Goal: Information Seeking & Learning: Compare options

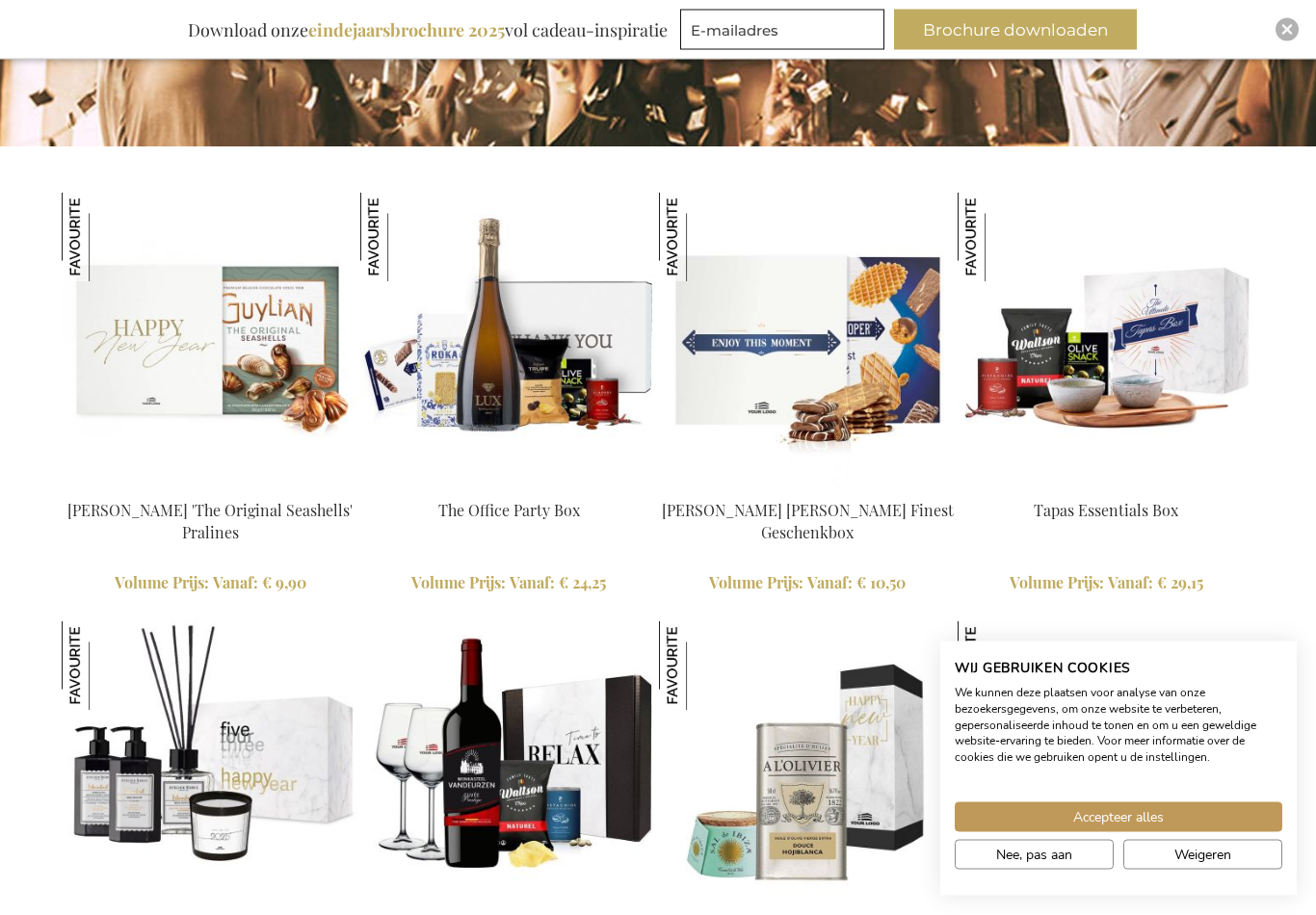
scroll to position [1834, 0]
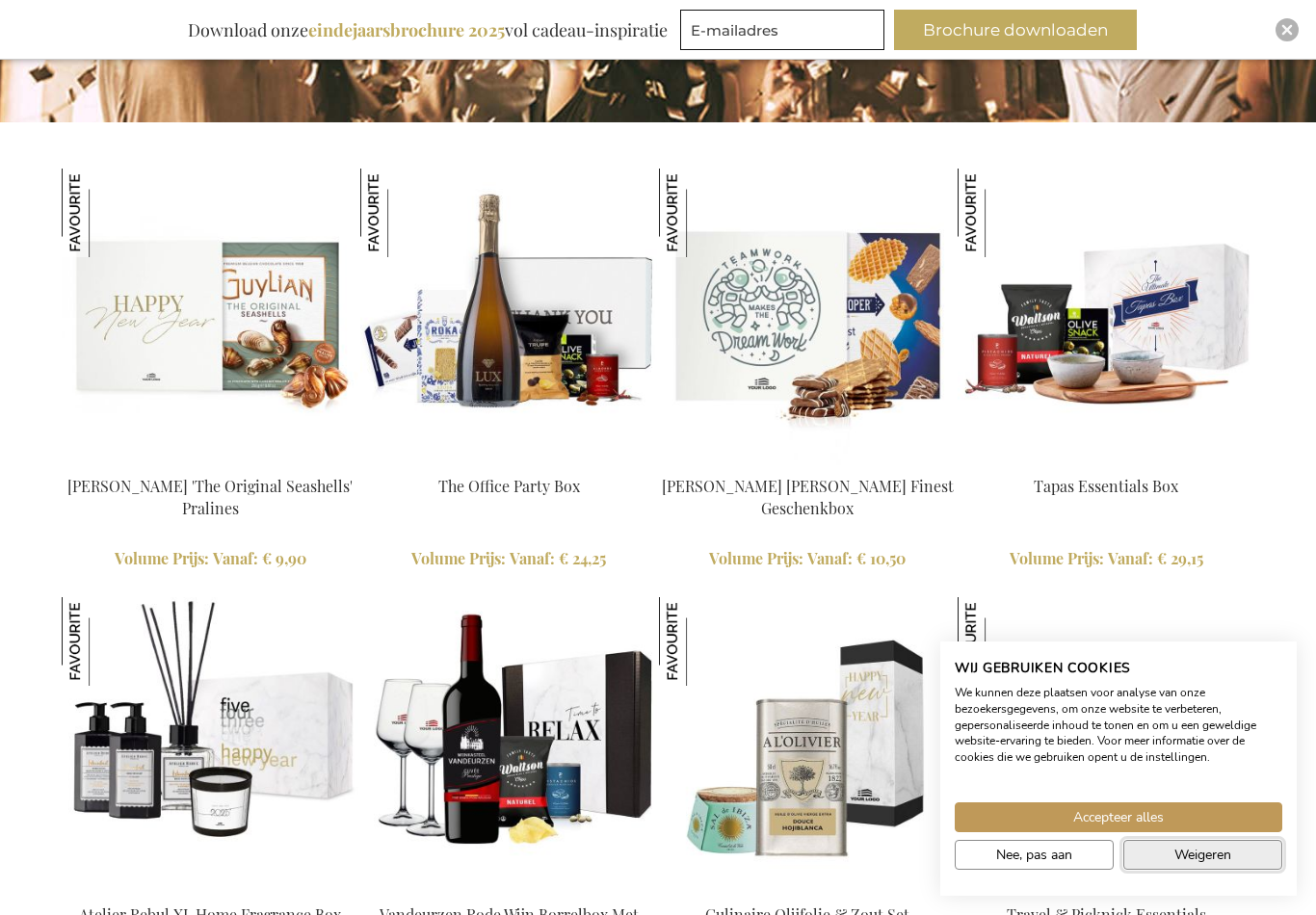
click at [1155, 871] on button "Weigeren" at bounding box center [1203, 855] width 159 height 30
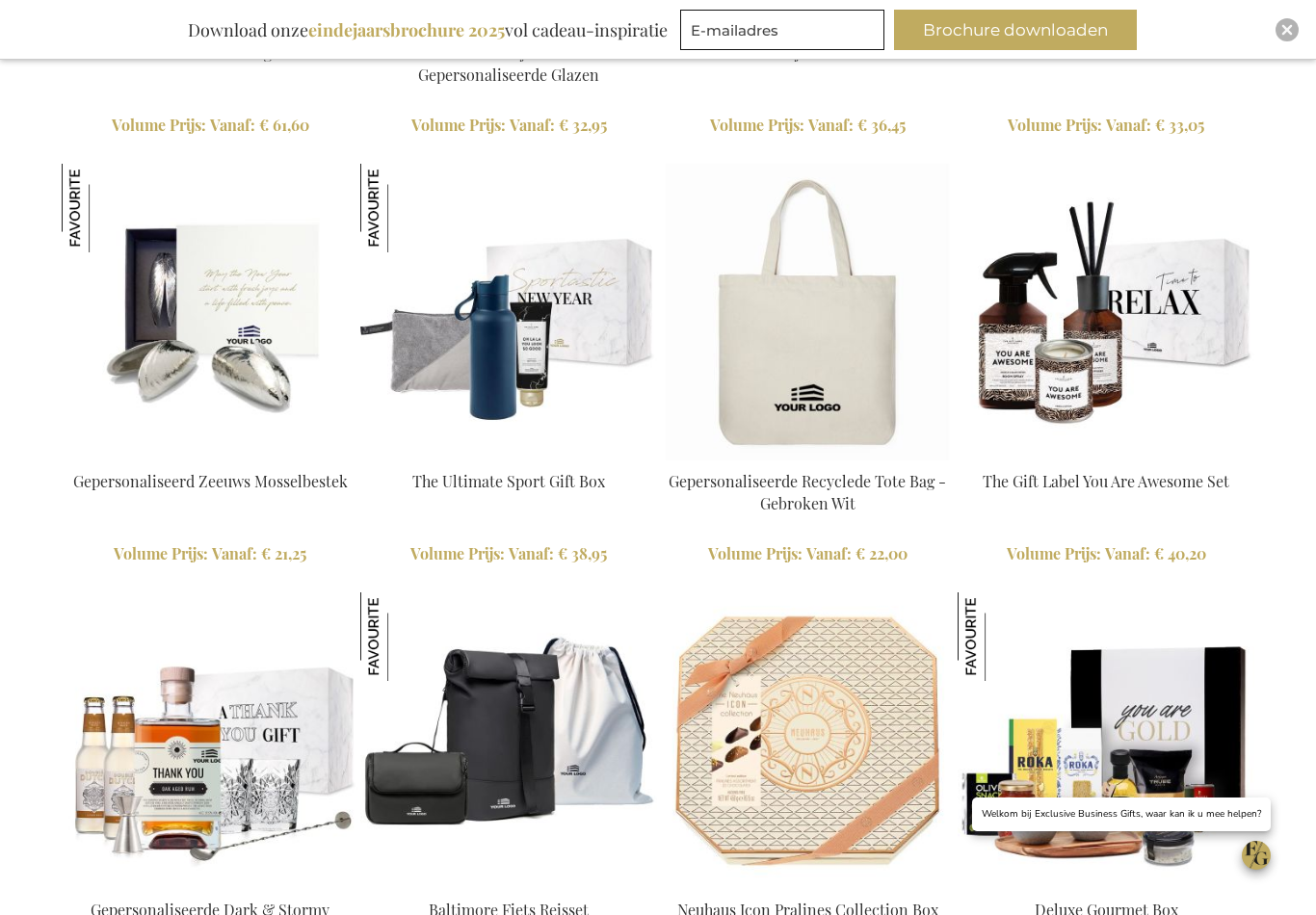
scroll to position [2689, 0]
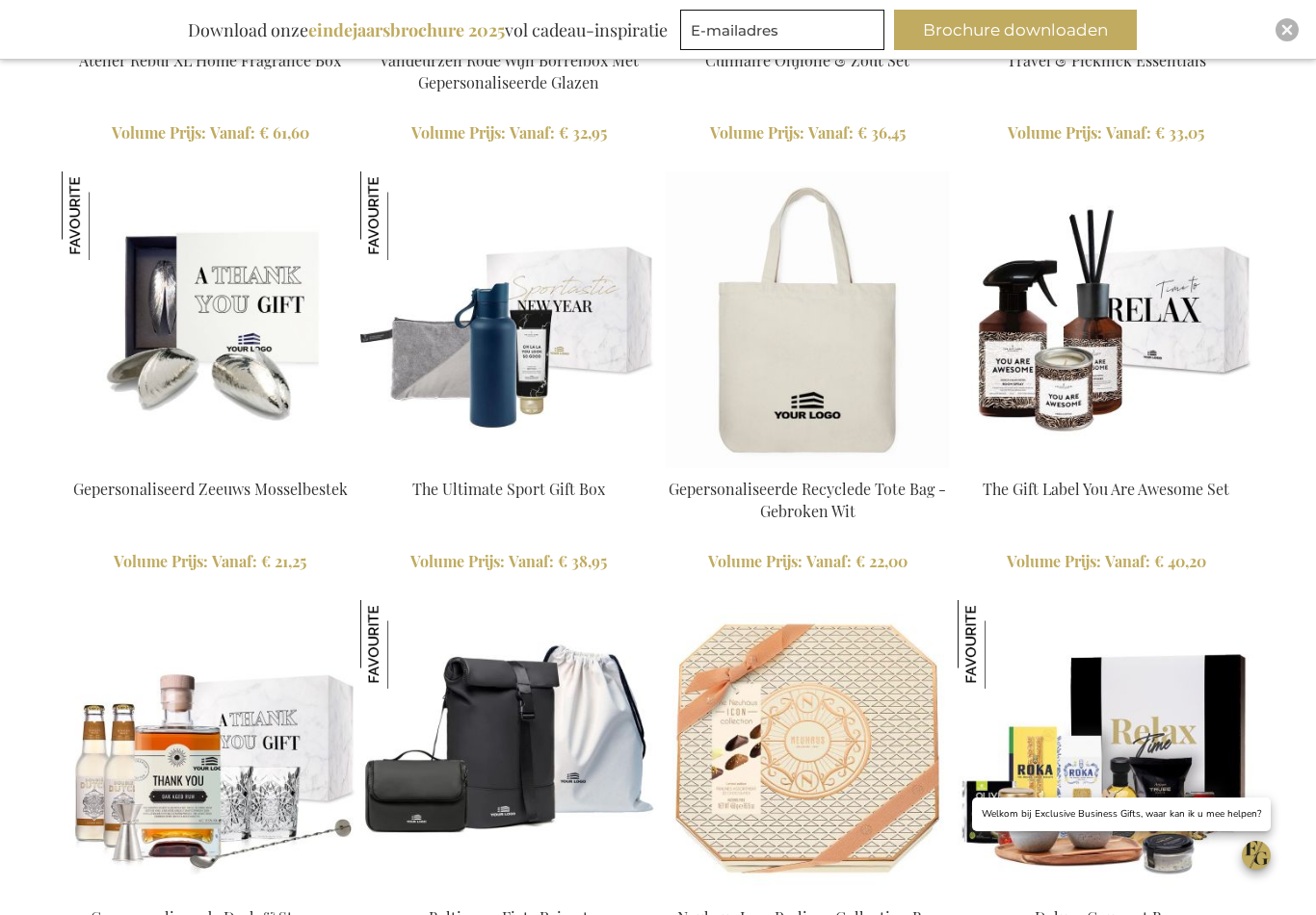
click at [227, 365] on img at bounding box center [210, 319] width 297 height 297
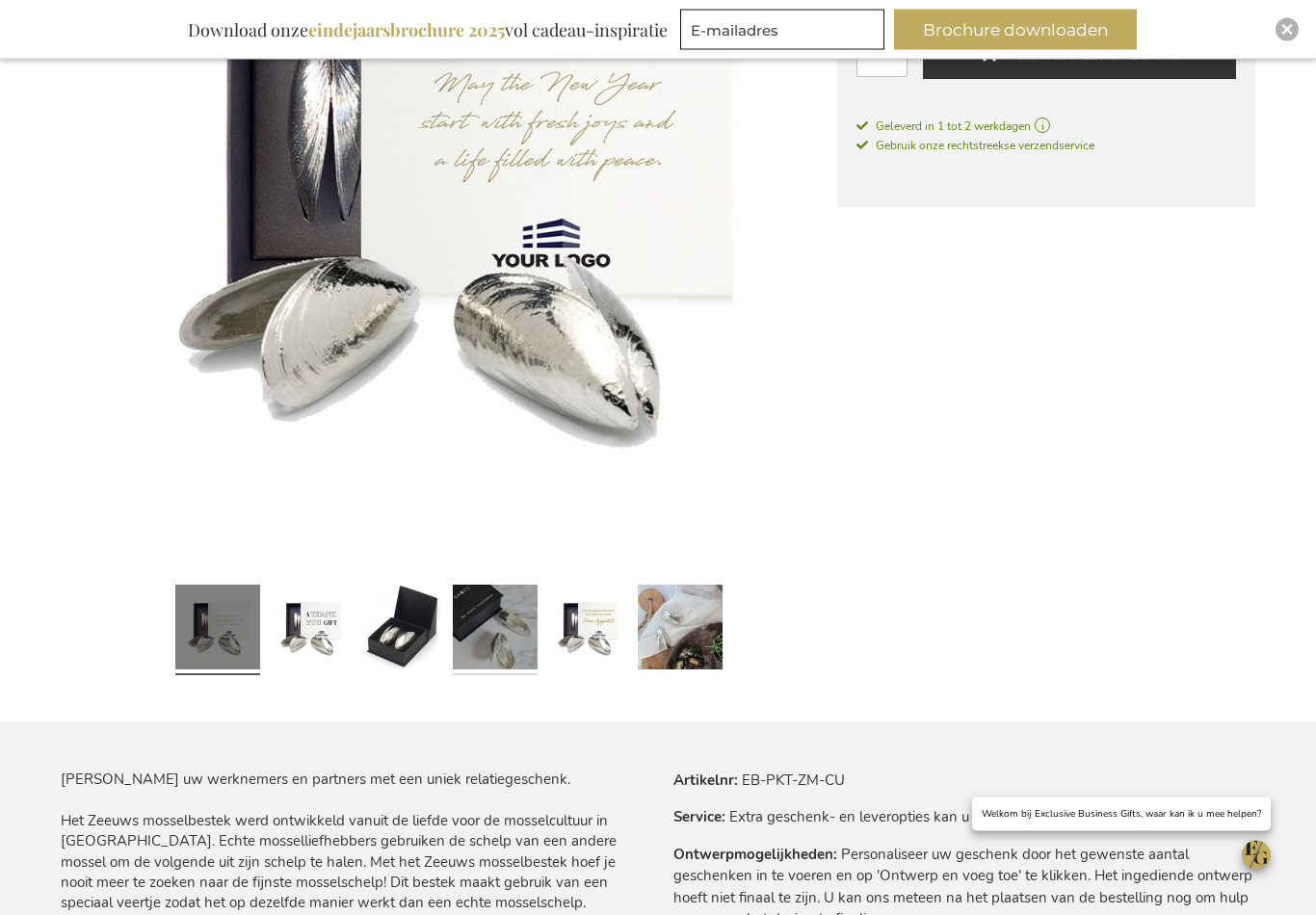
scroll to position [523, 0]
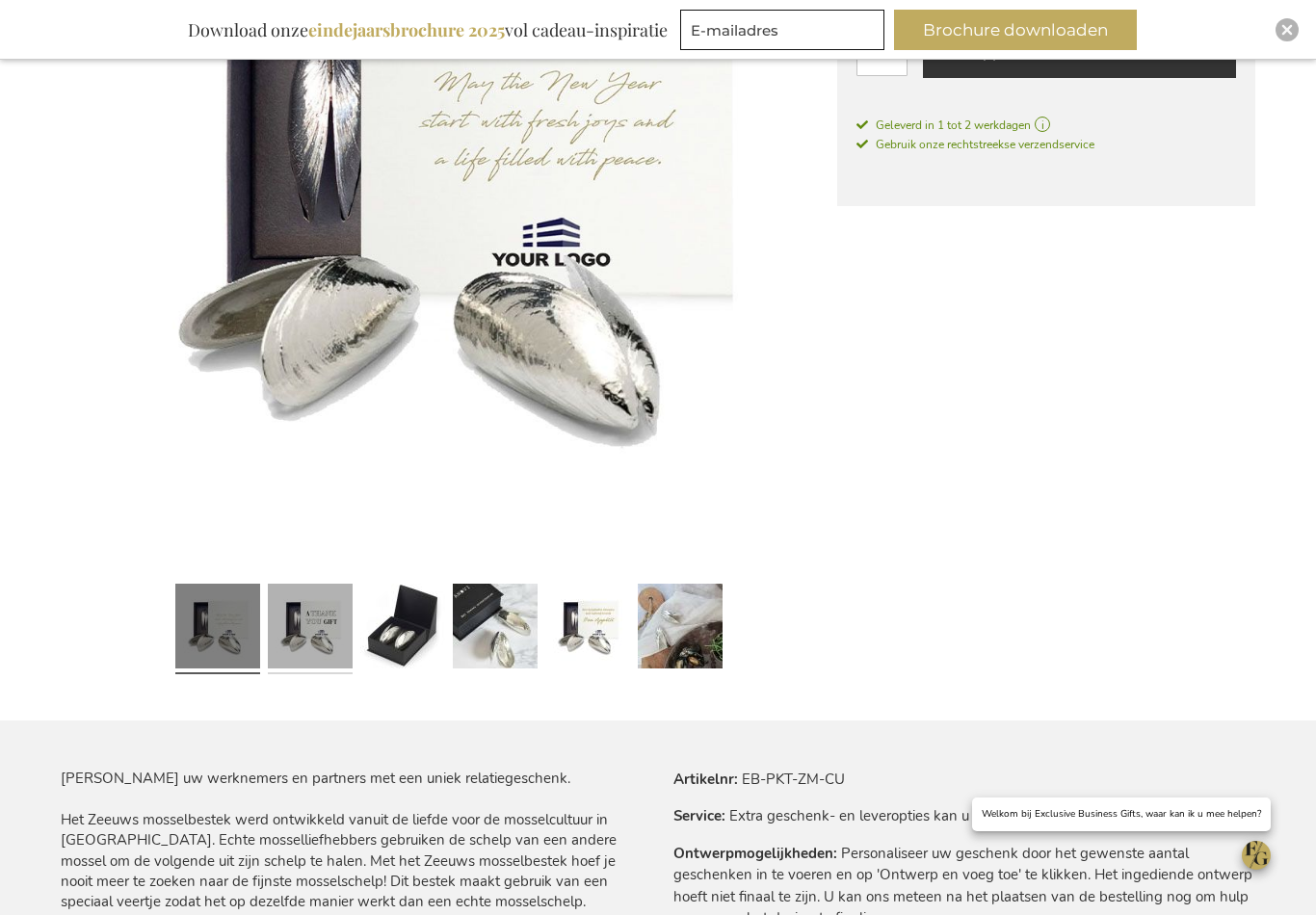
click at [348, 651] on link at bounding box center [310, 630] width 85 height 106
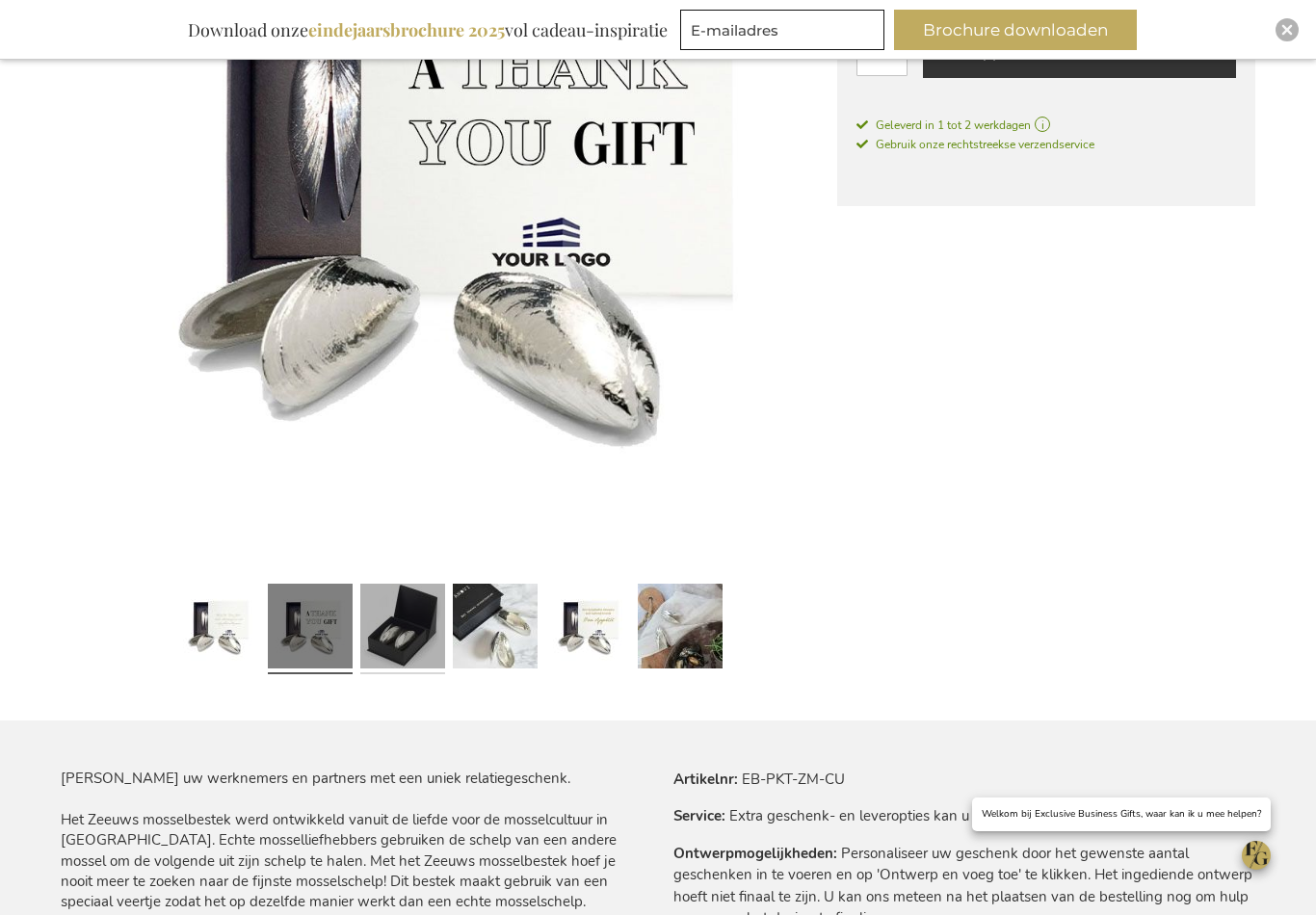
click at [412, 652] on link at bounding box center [403, 630] width 85 height 106
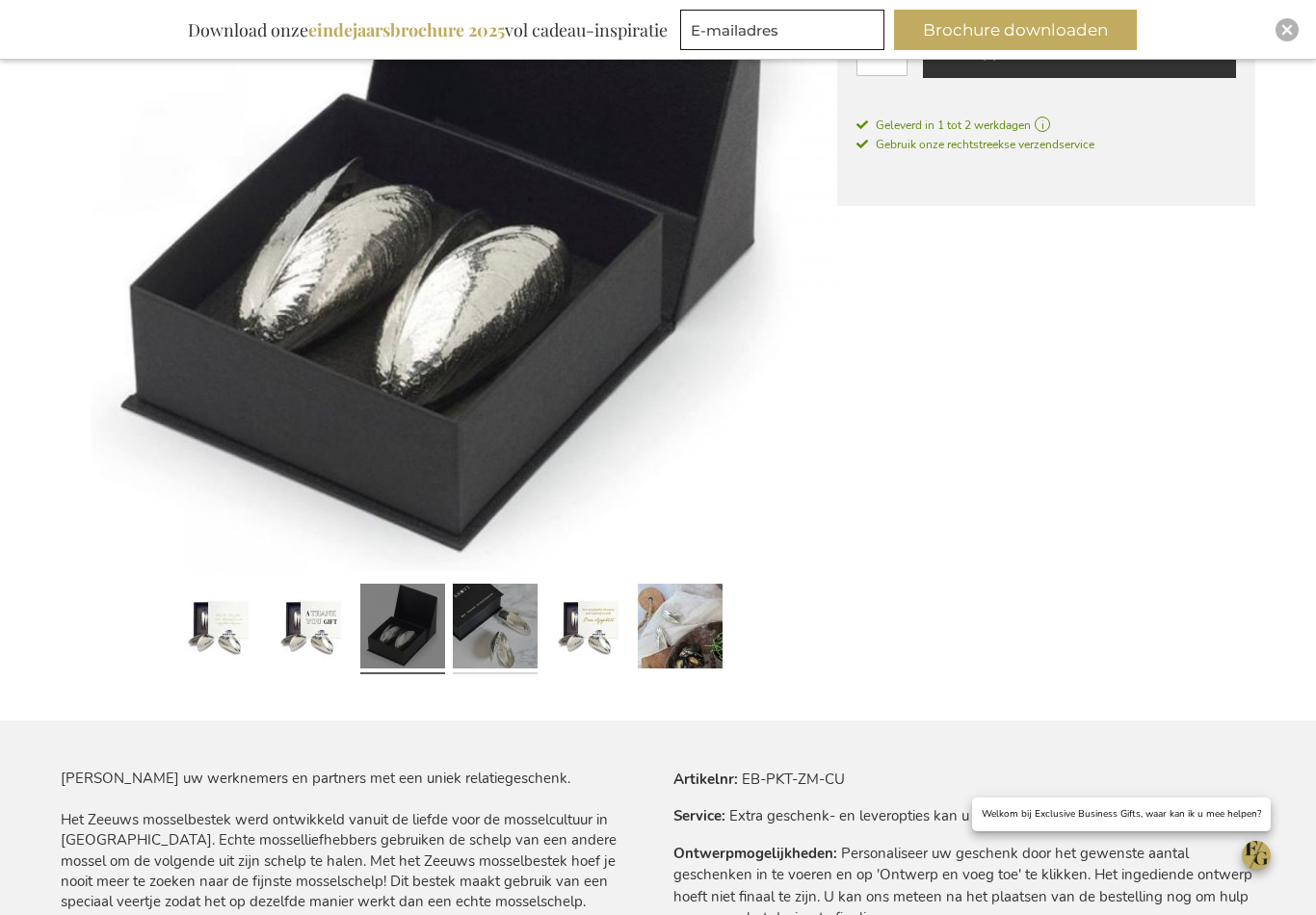
click at [477, 642] on link at bounding box center [495, 630] width 85 height 106
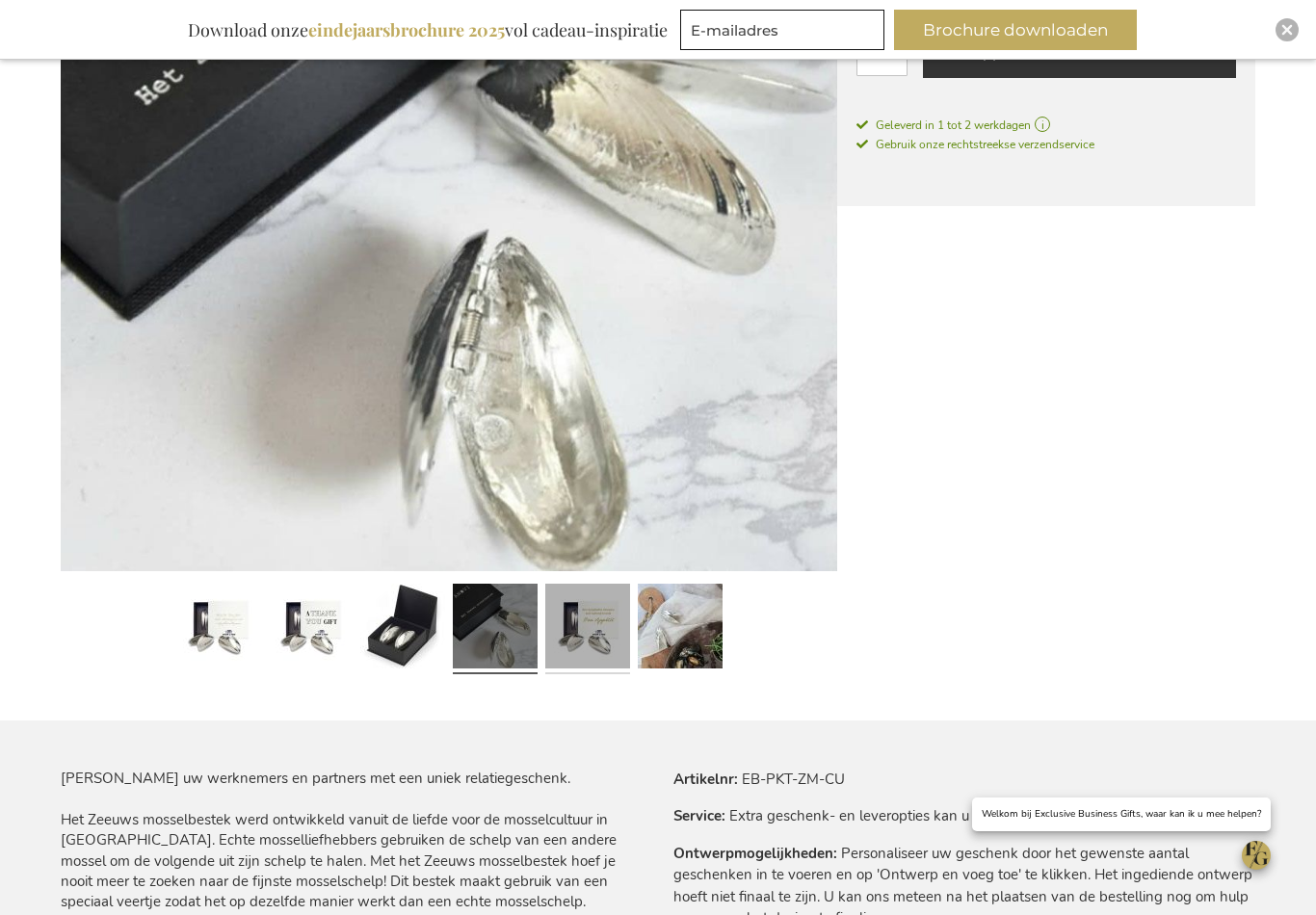
click at [570, 646] on link at bounding box center [588, 630] width 85 height 106
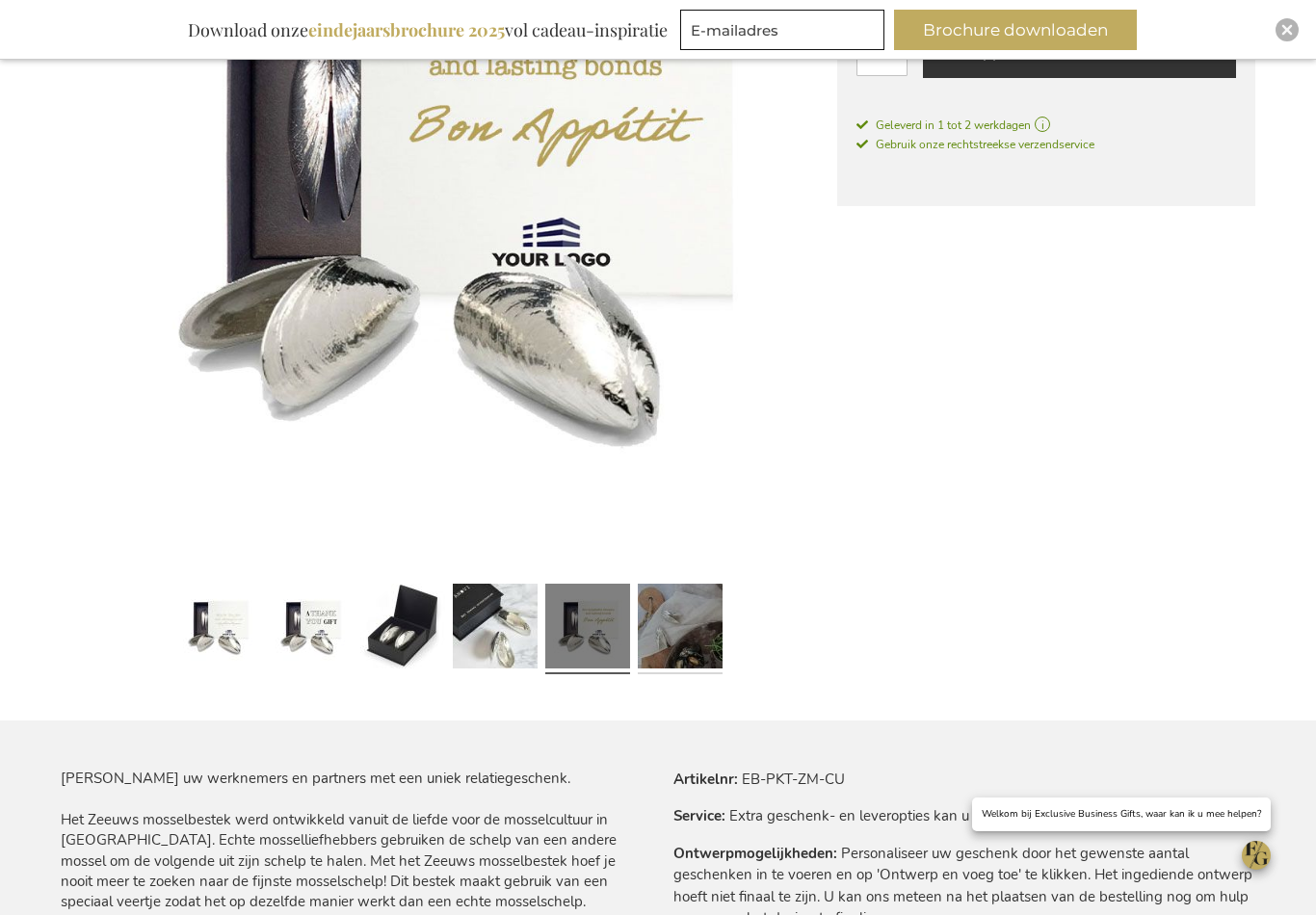
click at [694, 646] on link at bounding box center [681, 630] width 85 height 106
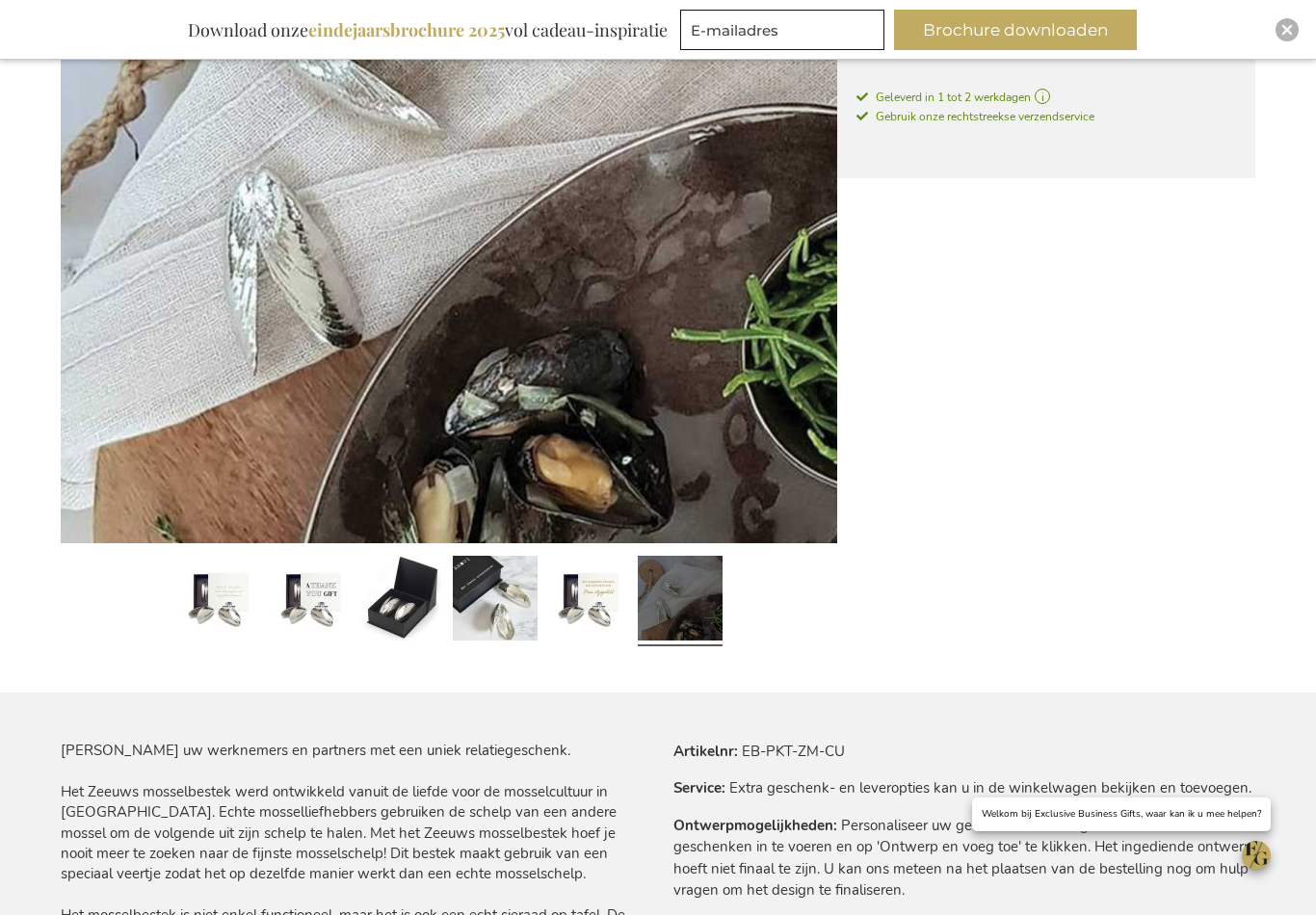
scroll to position [553, 0]
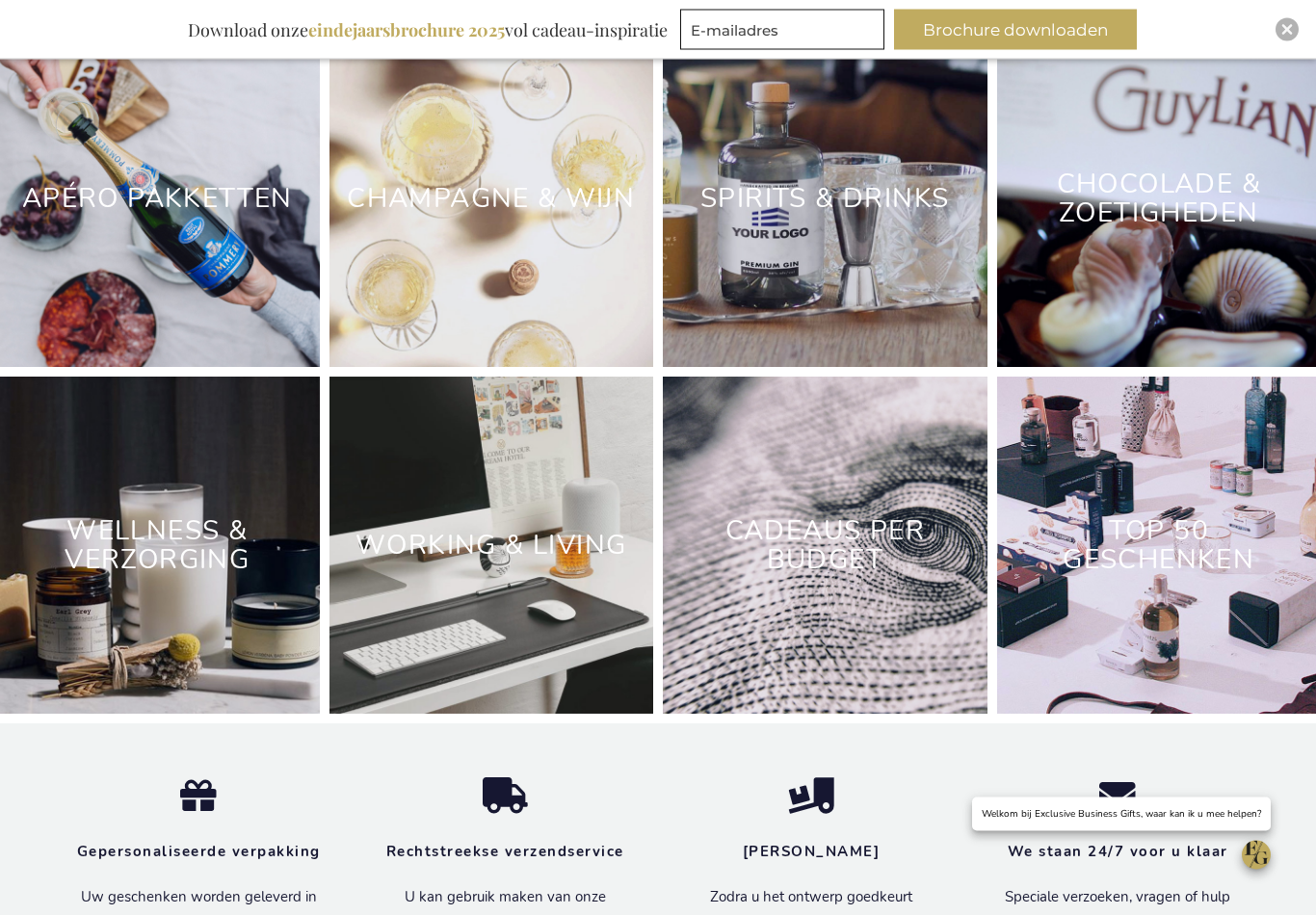
scroll to position [5616, 0]
click at [804, 564] on link "Cadeaus Per Budget" at bounding box center [825, 546] width 199 height 67
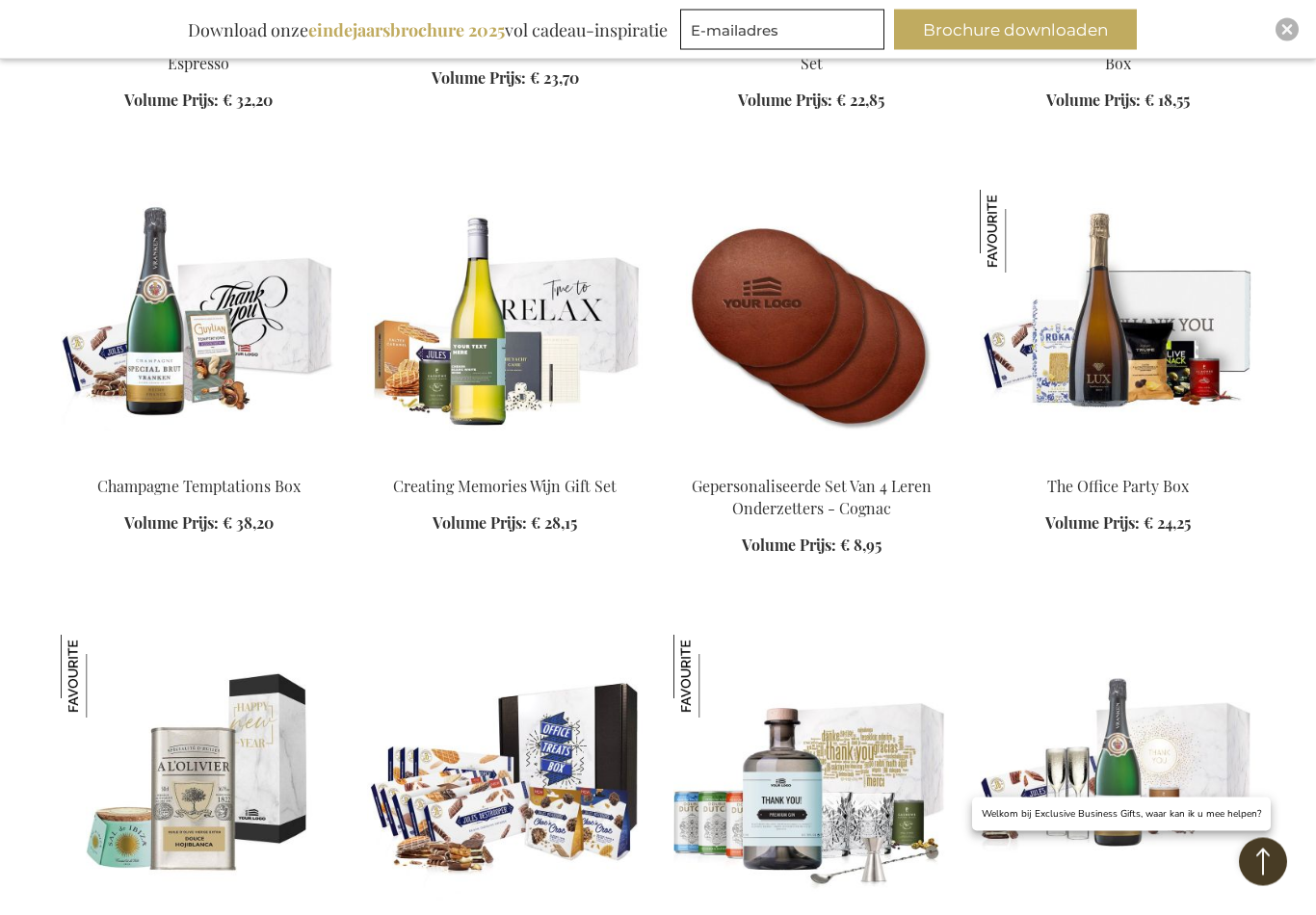
scroll to position [2428, 0]
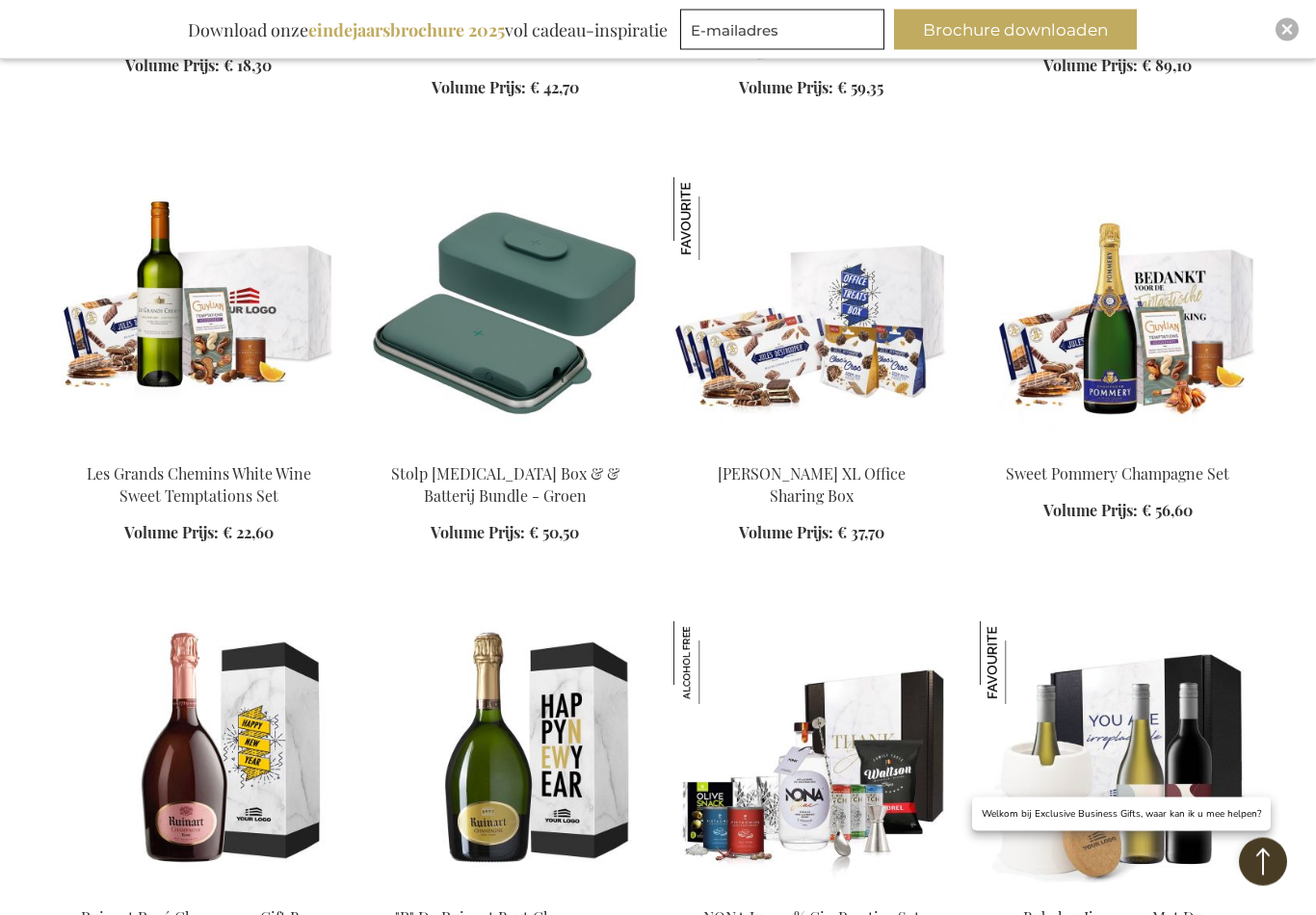
scroll to position [5555, 0]
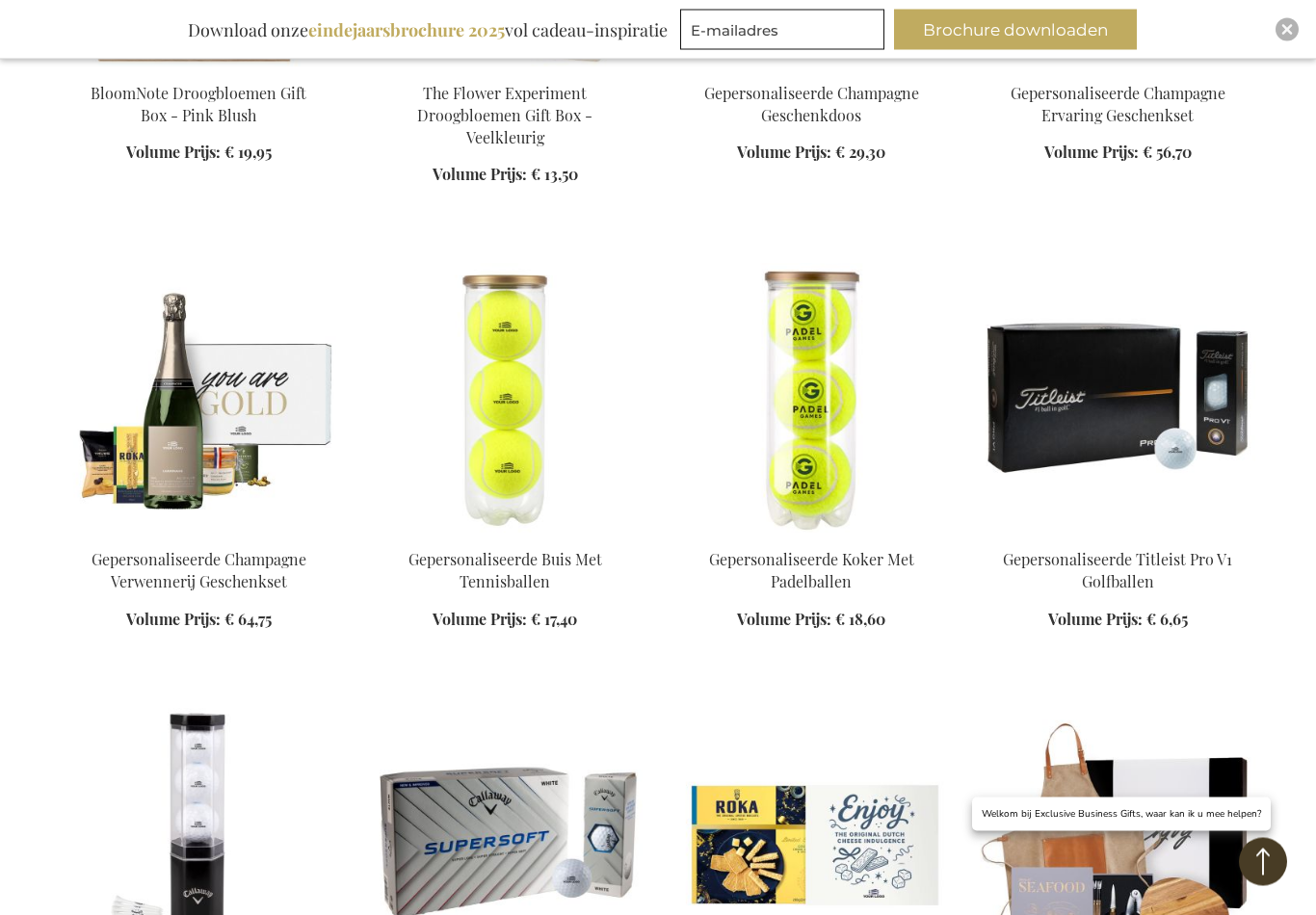
scroll to position [8651, 0]
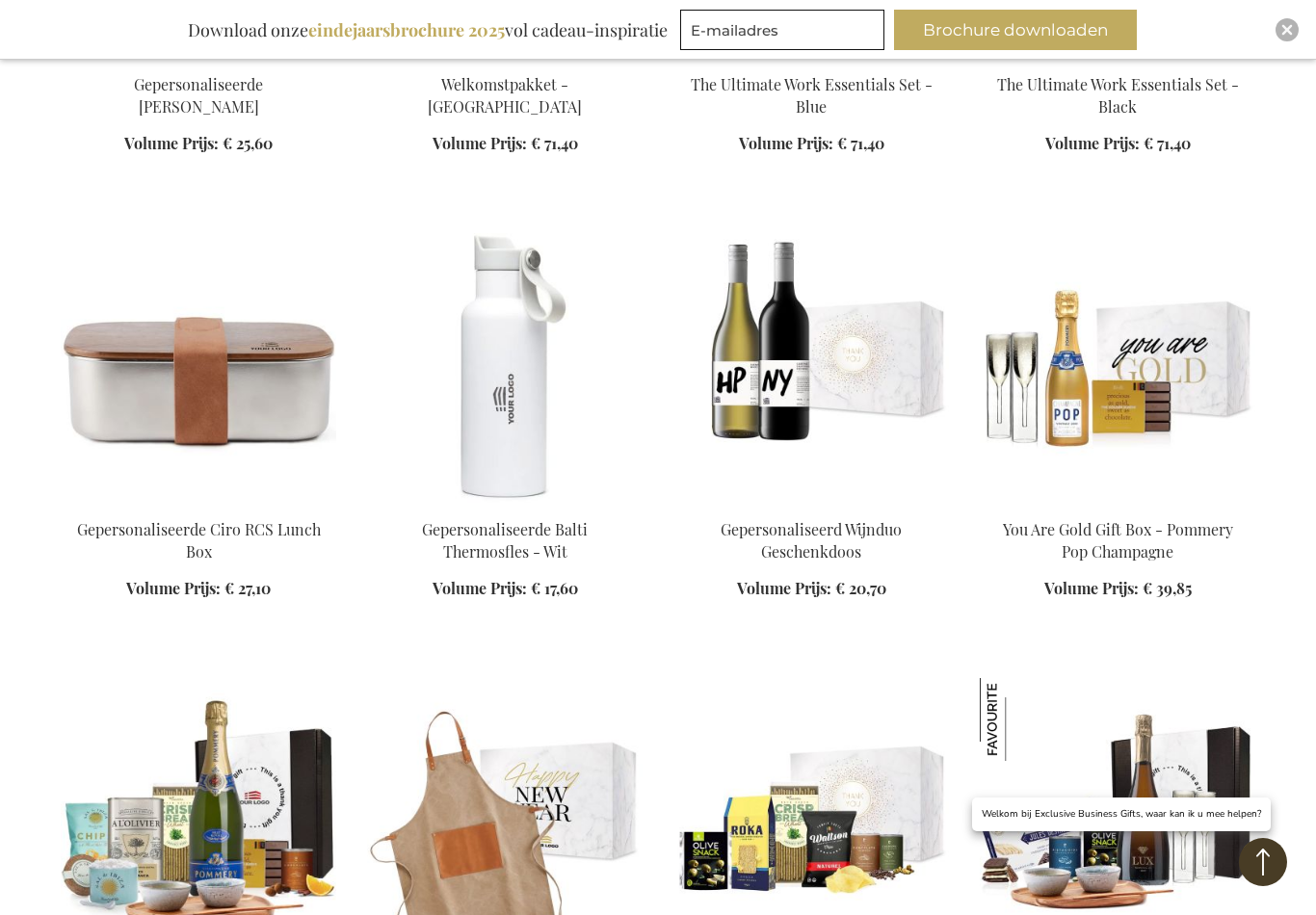
scroll to position [10480, 0]
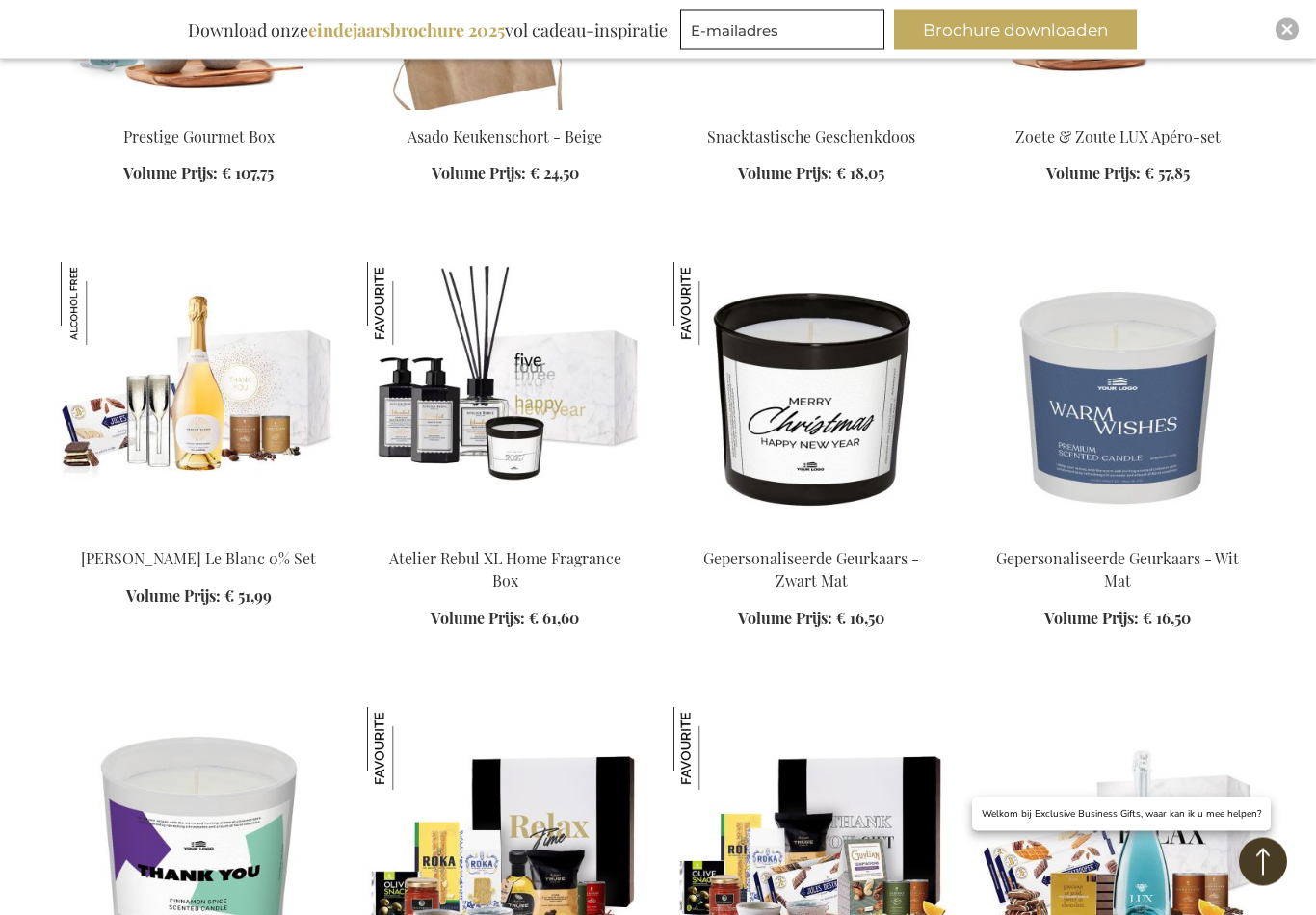
scroll to position [11321, 0]
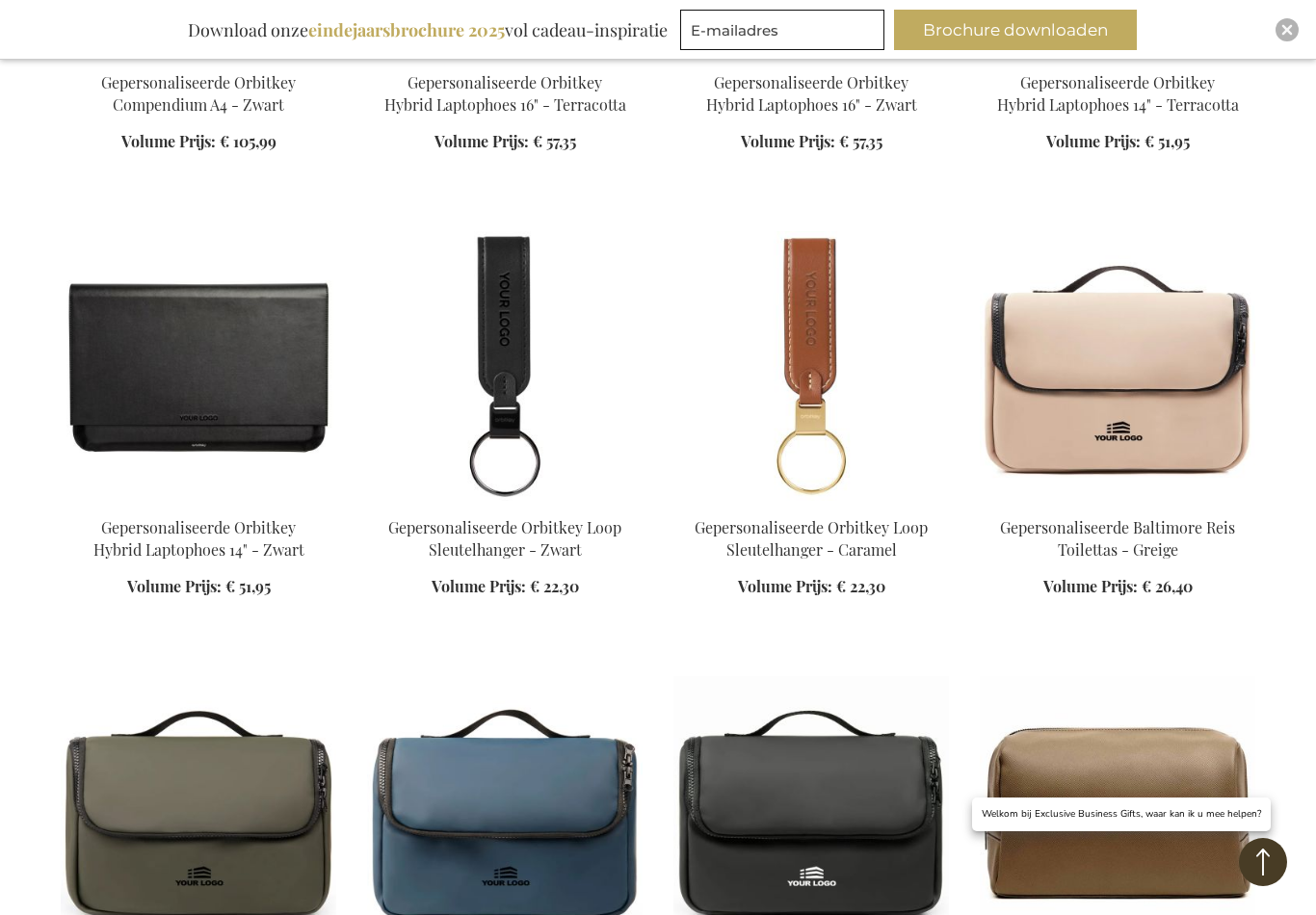
scroll to position [15780, 0]
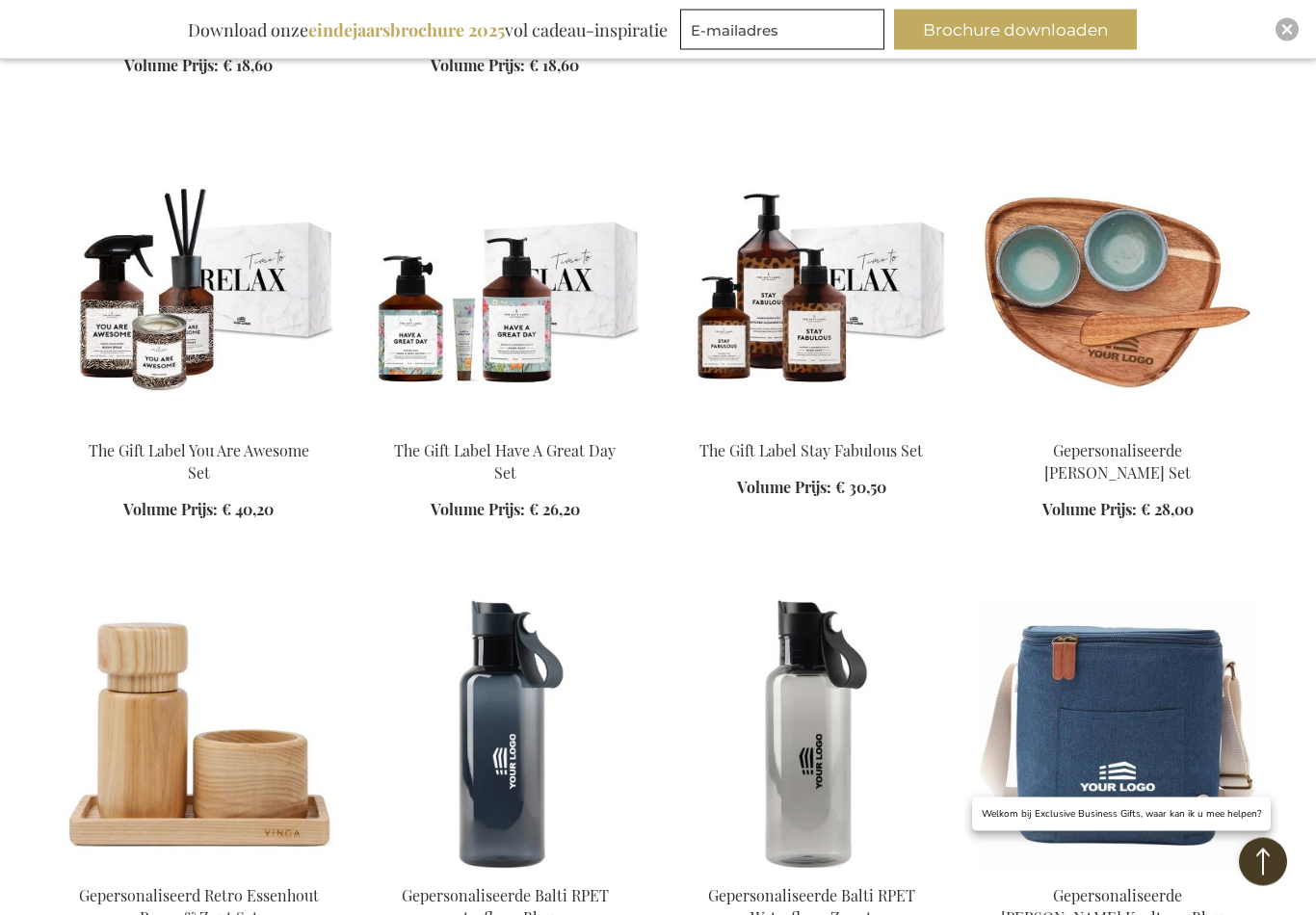
scroll to position [18214, 0]
